Goal: Information Seeking & Learning: Learn about a topic

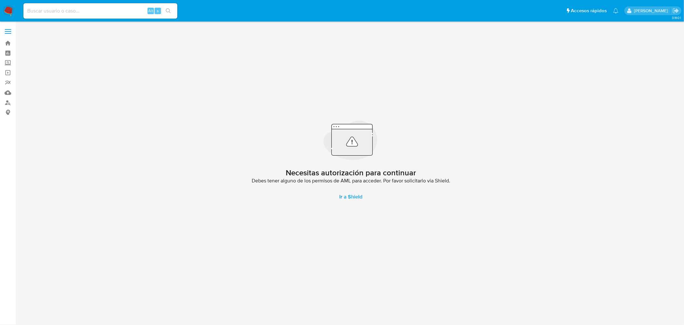
click at [99, 10] on input at bounding box center [100, 11] width 154 height 8
paste input "457838449"
type input "457838449"
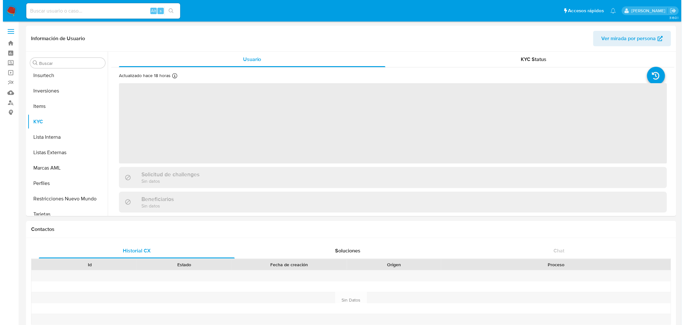
scroll to position [332, 0]
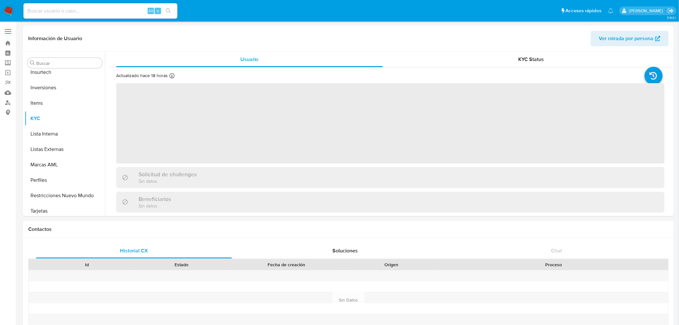
scroll to position [332, 0]
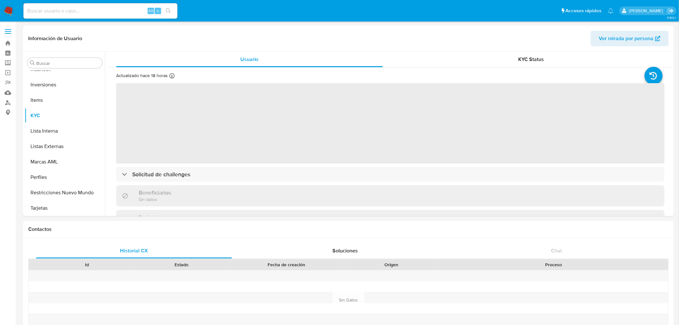
select select "10"
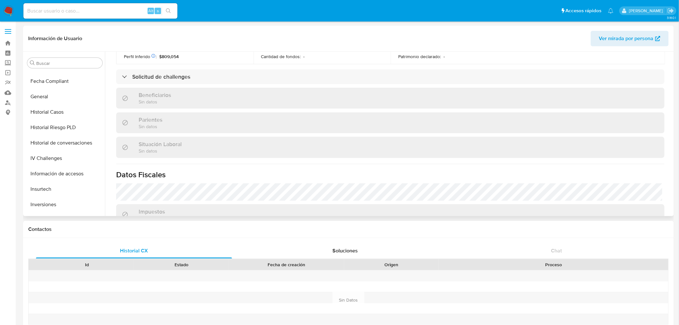
scroll to position [155, 0]
click at [42, 128] on button "Documentación" at bounding box center [62, 123] width 75 height 15
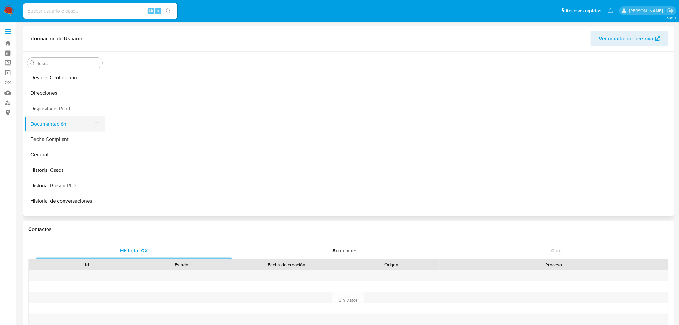
scroll to position [0, 0]
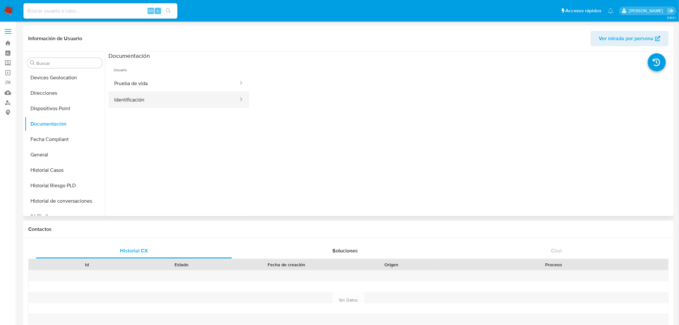
click at [155, 92] on button "Identificación" at bounding box center [173, 99] width 131 height 16
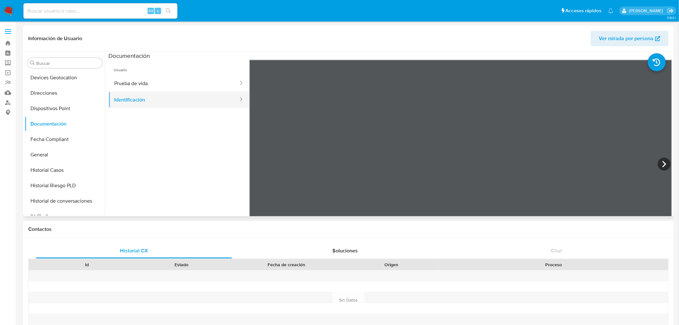
click at [136, 93] on button "Identificación" at bounding box center [173, 99] width 131 height 16
click at [135, 89] on button "Prueba de vida" at bounding box center [173, 83] width 131 height 16
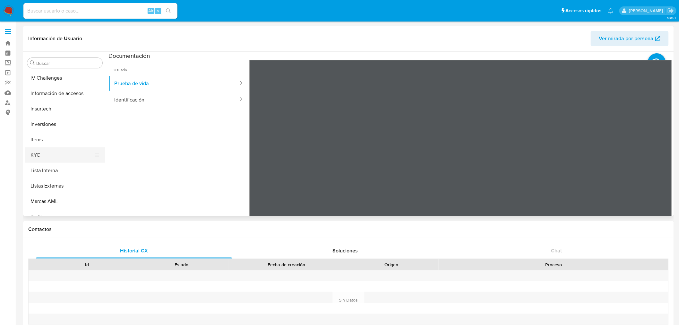
scroll to position [333, 0]
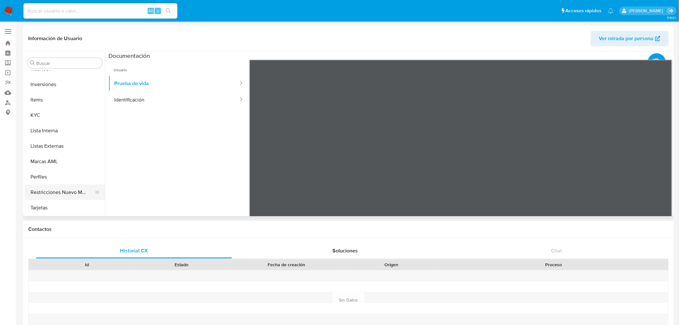
click at [64, 191] on button "Restricciones Nuevo Mundo" at bounding box center [62, 191] width 75 height 15
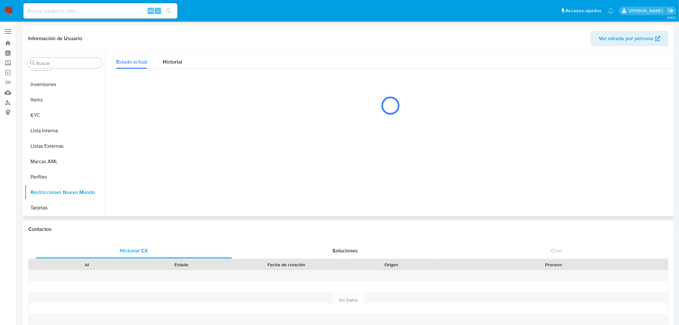
scroll to position [332, 0]
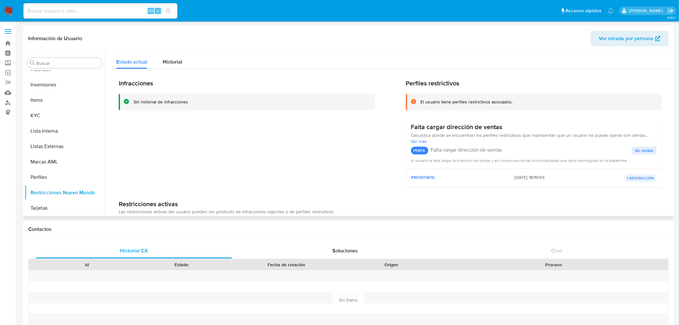
drag, startPoint x: 455, startPoint y: 102, endPoint x: 554, endPoint y: 103, distance: 99.4
click at [554, 103] on div "El usuario tiene perfiles restrictivos asociados." at bounding box center [538, 102] width 236 height 6
drag, startPoint x: 419, startPoint y: 127, endPoint x: 477, endPoint y: 129, distance: 58.1
click at [477, 129] on h3 "Falta cargar dirección de ventas" at bounding box center [456, 127] width 91 height 8
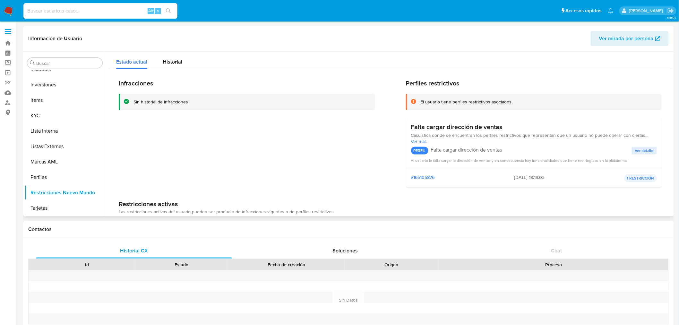
click at [478, 130] on h3 "Falta cargar dirección de ventas" at bounding box center [456, 127] width 91 height 8
drag, startPoint x: 470, startPoint y: 135, endPoint x: 520, endPoint y: 136, distance: 49.7
click at [519, 136] on span "Casuística donde se encuentran los perfiles restrictivos que representan que un…" at bounding box center [534, 135] width 246 height 6
click at [522, 135] on span "Casuística donde se encuentran los perfiles restrictivos que representan que un…" at bounding box center [534, 135] width 246 height 6
click at [158, 59] on button "Historial" at bounding box center [172, 60] width 35 height 17
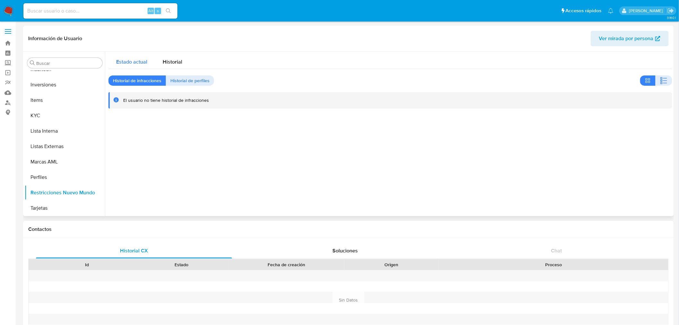
click at [134, 56] on div "Estado actual" at bounding box center [131, 60] width 31 height 17
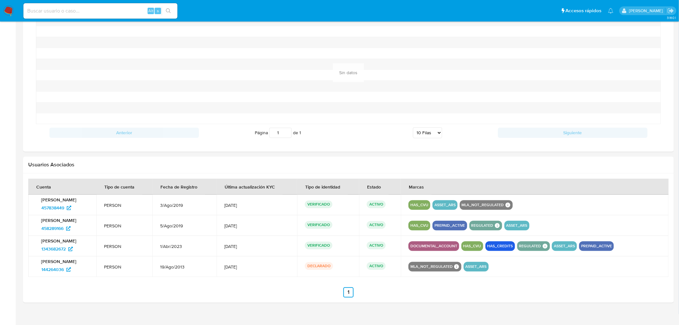
scroll to position [512, 0]
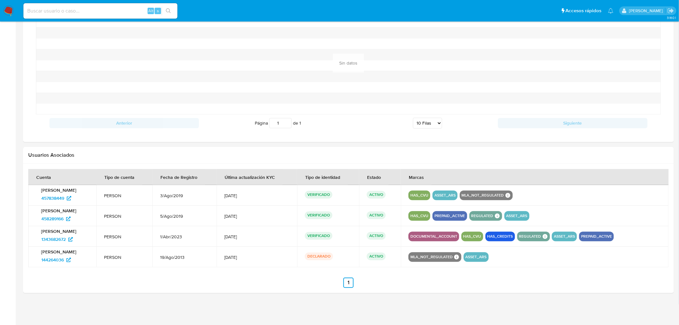
click at [501, 194] on button "MLA_NOT_REGULATED" at bounding box center [483, 195] width 42 height 3
